Goal: Transaction & Acquisition: Purchase product/service

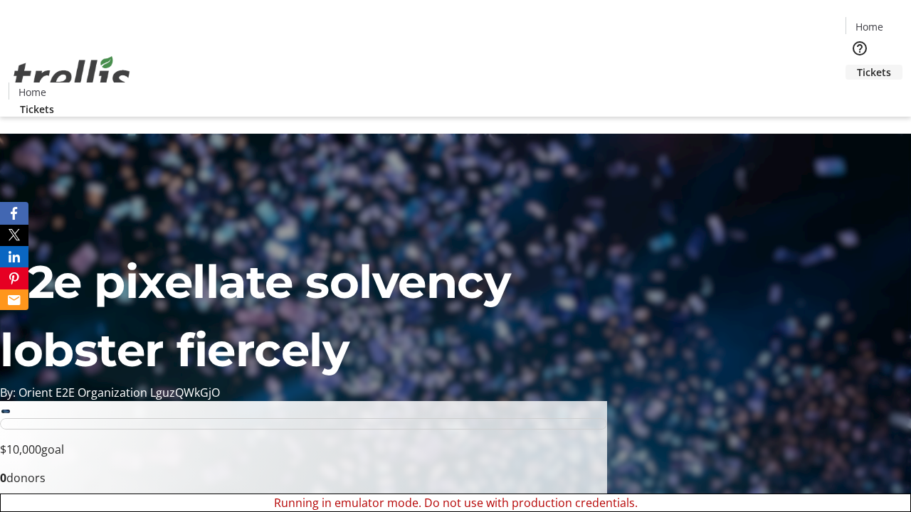
click at [857, 65] on span "Tickets" at bounding box center [874, 72] width 34 height 15
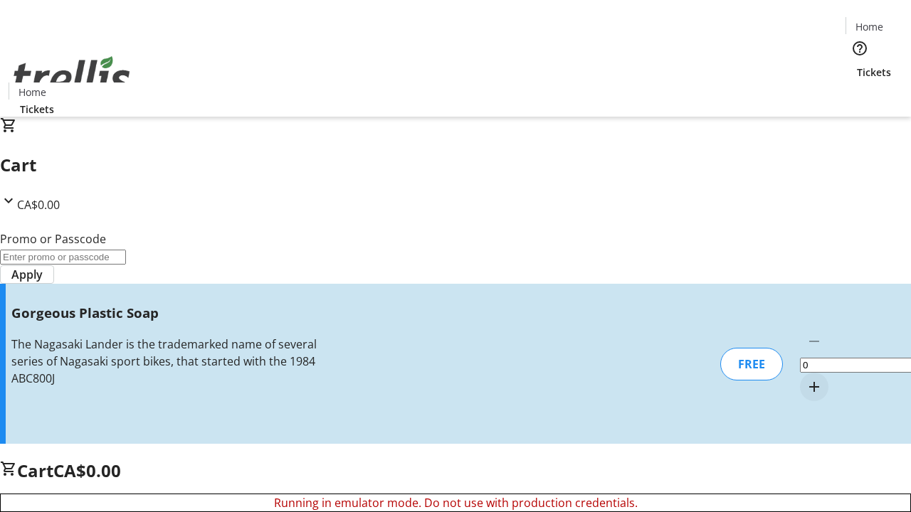
click at [806, 379] on mat-icon "Increment by one" at bounding box center [814, 387] width 17 height 17
type input "1"
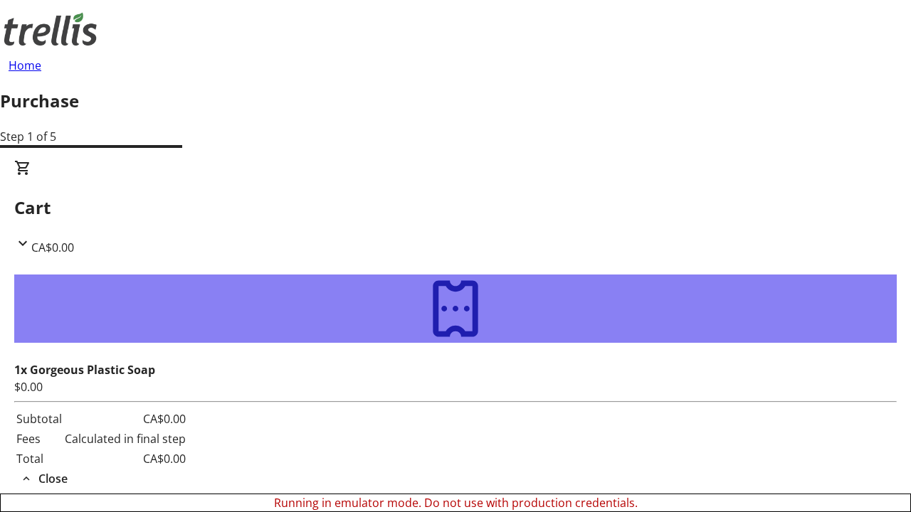
type input "[EMAIL_ADDRESS][DOMAIN_NAME]"
type input "[PERSON_NAME]"
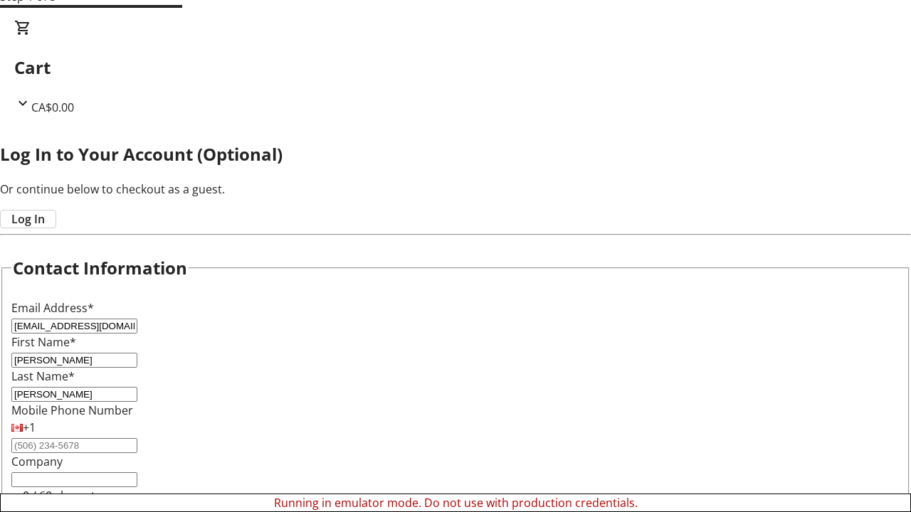
type input "[PERSON_NAME]"
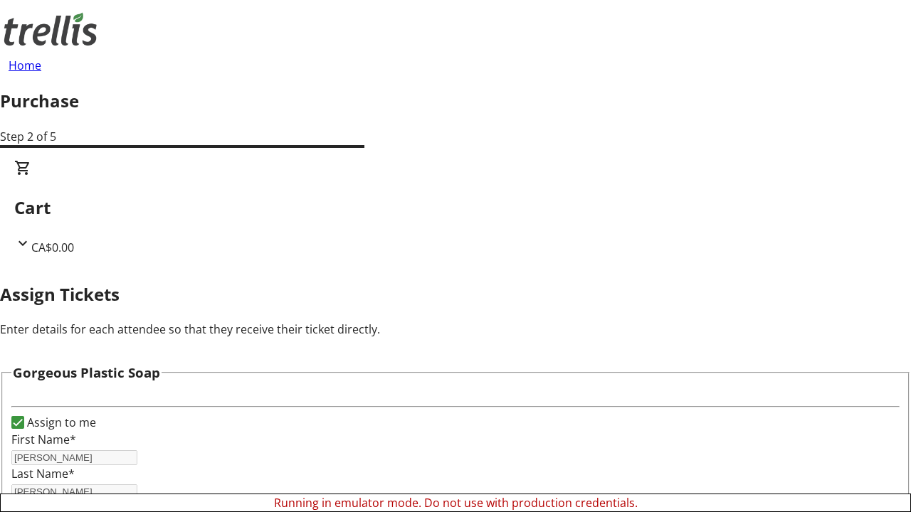
scroll to position [63, 0]
